Goal: Task Accomplishment & Management: Use online tool/utility

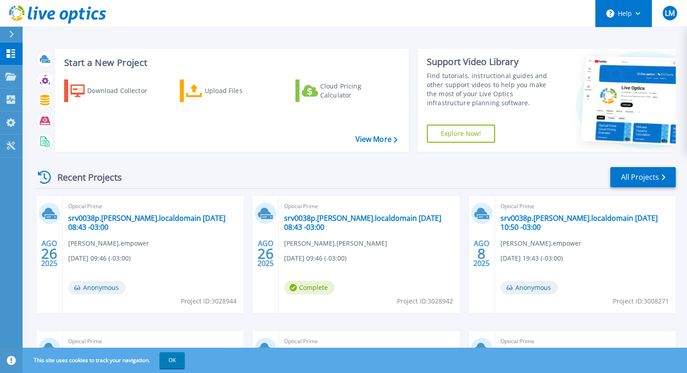
click at [633, 15] on button "Help" at bounding box center [624, 13] width 56 height 27
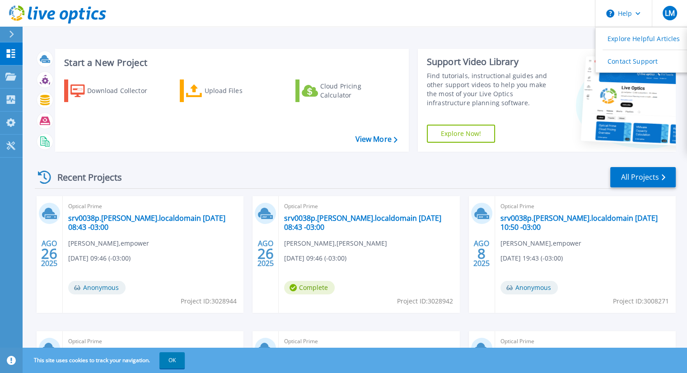
scroll to position [127, 0]
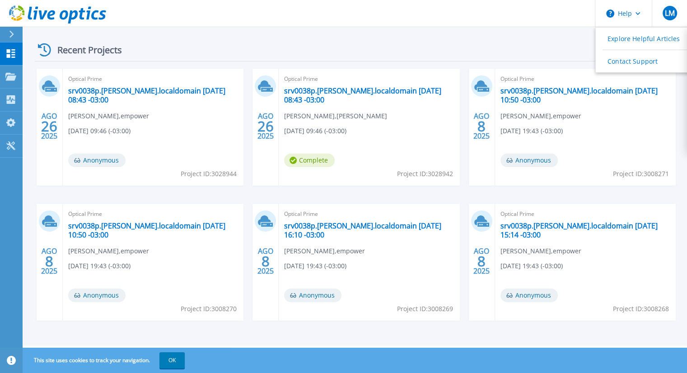
click at [170, 357] on button "OK" at bounding box center [172, 361] width 25 height 16
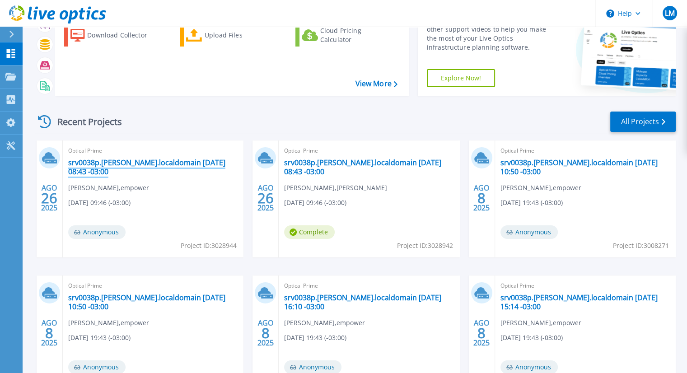
scroll to position [0, 0]
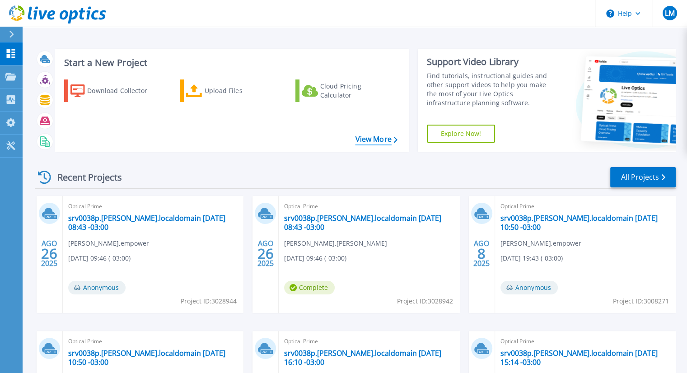
click at [376, 140] on link "View More" at bounding box center [376, 139] width 42 height 9
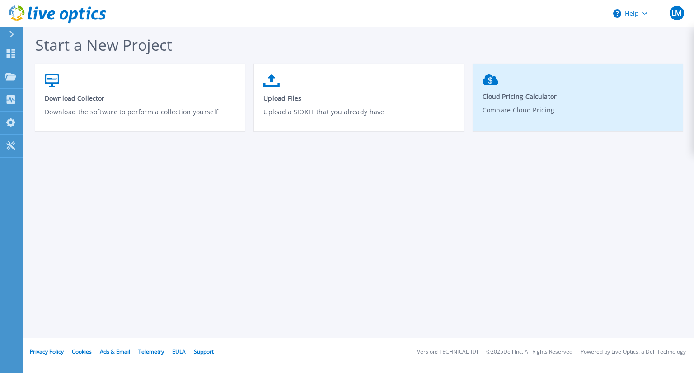
click at [513, 103] on link "Cloud Pricing Calculator Compare Cloud Pricing" at bounding box center [578, 101] width 210 height 63
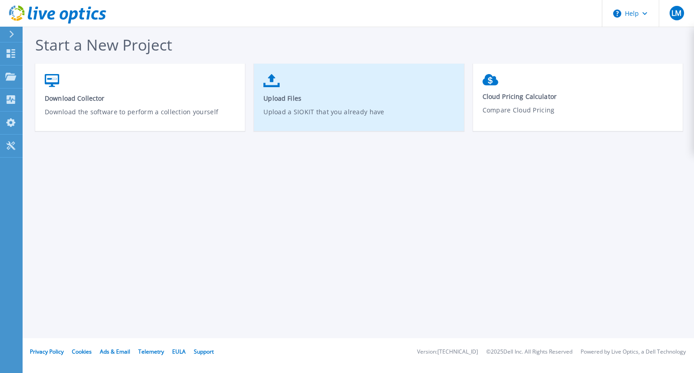
click at [416, 103] on link "Upload Files Upload a SIOKIT that you already have" at bounding box center [359, 102] width 210 height 65
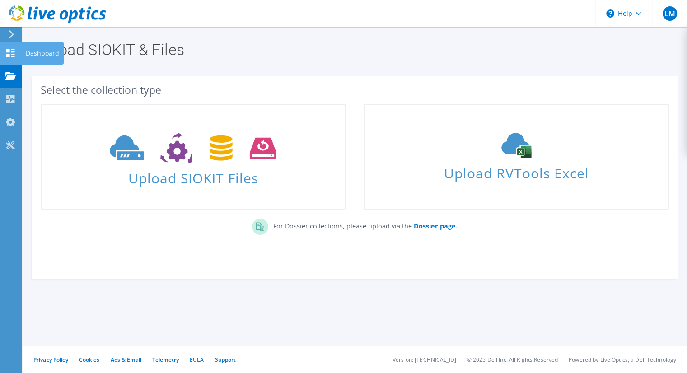
click at [12, 52] on use at bounding box center [10, 53] width 9 height 9
